Goal: Communication & Community: Answer question/provide support

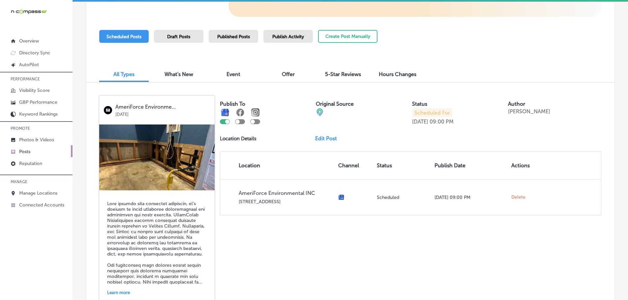
scroll to position [152, 0]
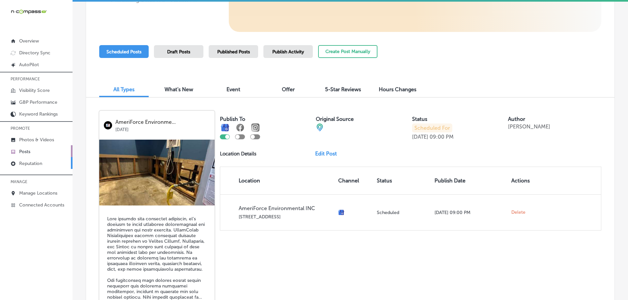
click at [33, 165] on p "Reputation" at bounding box center [30, 164] width 23 height 6
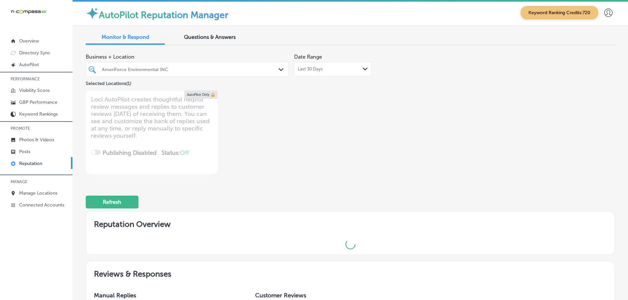
click at [281, 69] on icon "Path Created with Sketch." at bounding box center [280, 69] width 5 height 3
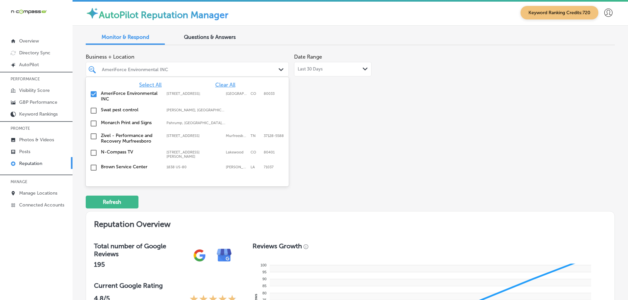
click at [223, 85] on span "Clear All" at bounding box center [225, 85] width 20 height 6
type textarea "x"
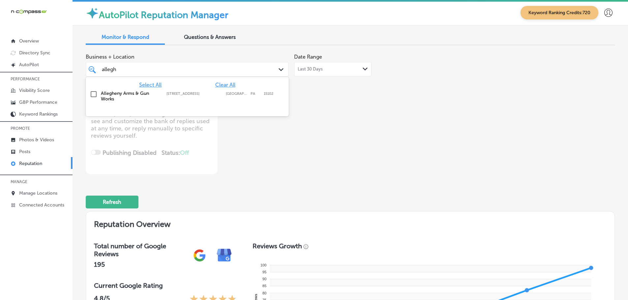
type input "alleghe"
click at [120, 95] on label "Allegheny Arms & Gun Works" at bounding box center [130, 96] width 59 height 11
type textarea "x"
type input "alleghe"
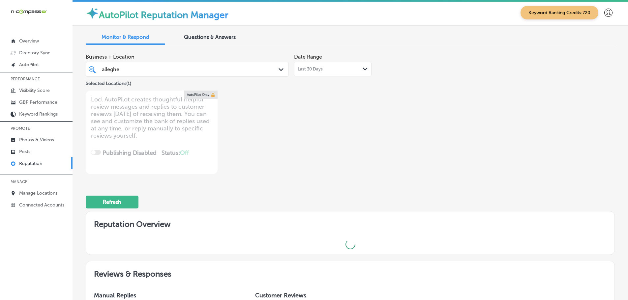
click at [377, 133] on div "Business + Location alleghe alleghe Path Created with Sketch. Selected Location…" at bounding box center [244, 112] width 317 height 124
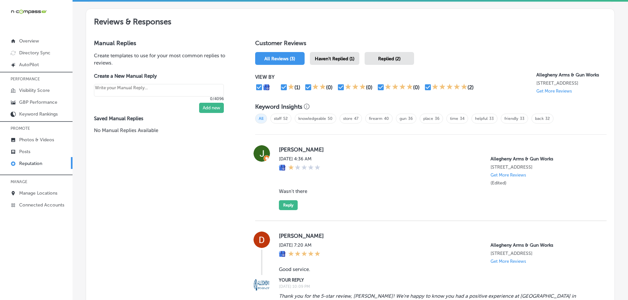
scroll to position [428, 0]
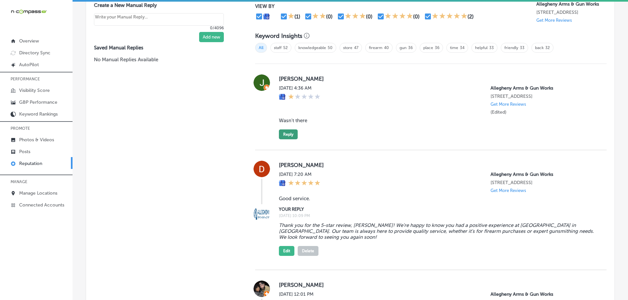
click at [284, 137] on button "Reply" at bounding box center [288, 134] width 19 height 10
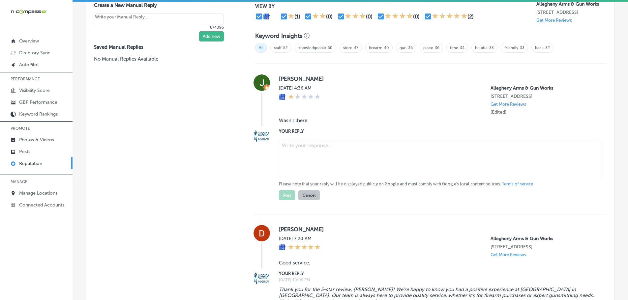
click at [329, 154] on textarea at bounding box center [440, 159] width 323 height 38
type textarea "x"
paste textarea "Thank you for your feedback. We apologize for any inconvenience you experienced…"
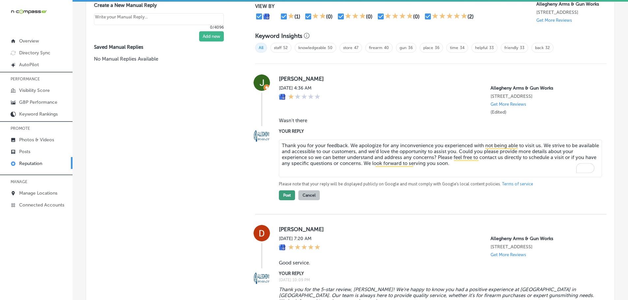
type textarea "Thank you for your feedback. We apologize for any inconvenience you experienced…"
click at [283, 198] on button "Post" at bounding box center [287, 195] width 16 height 10
type textarea "x"
